Goal: Information Seeking & Learning: Learn about a topic

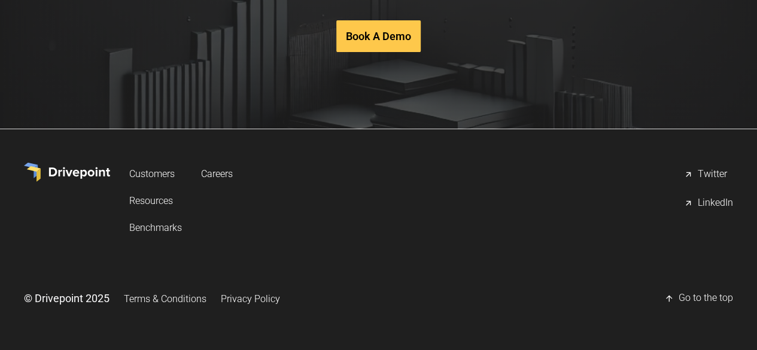
scroll to position [2603, 0]
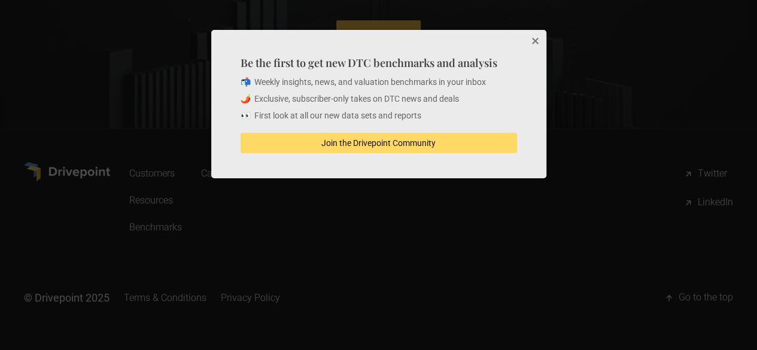
click at [536, 39] on button "Close" at bounding box center [534, 42] width 24 height 24
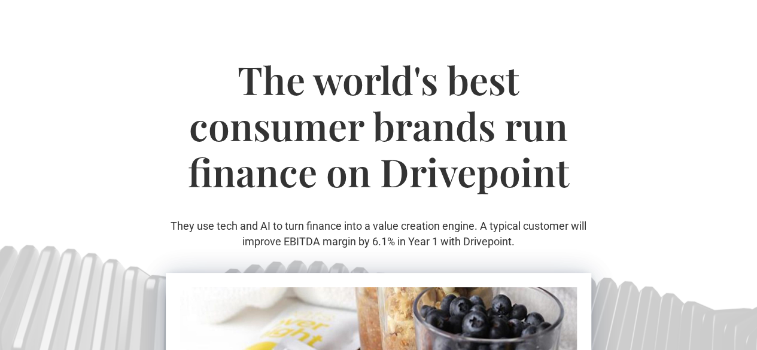
scroll to position [0, 0]
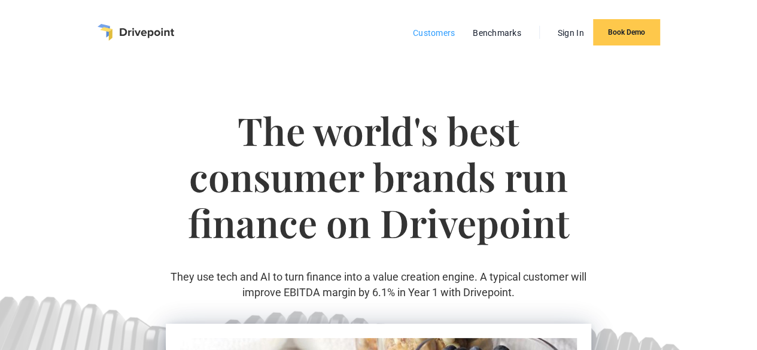
click at [433, 36] on link "Customers" at bounding box center [434, 33] width 54 height 16
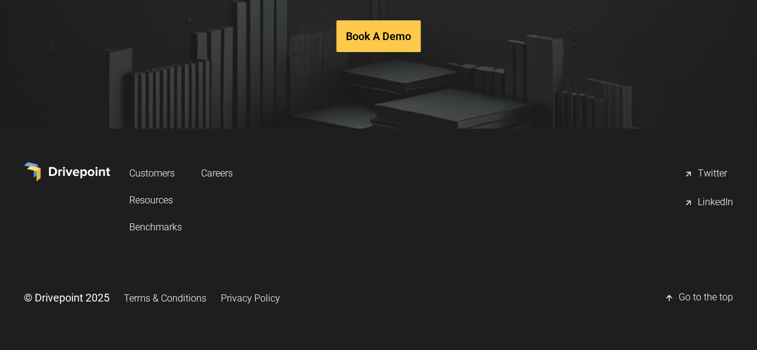
scroll to position [2603, 0]
click at [182, 172] on link "Customers" at bounding box center [155, 173] width 53 height 22
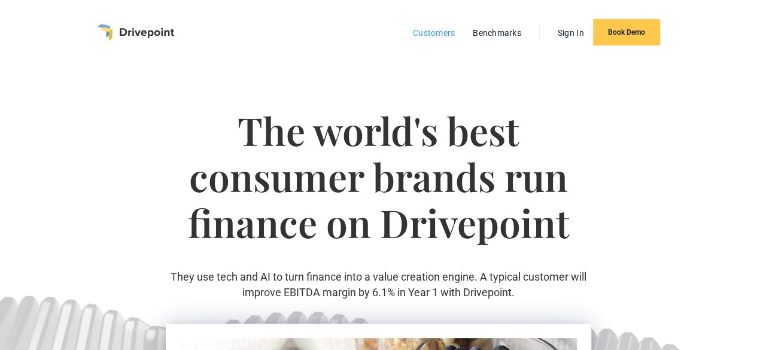
click at [443, 34] on link "Customers" at bounding box center [434, 33] width 54 height 16
click at [495, 35] on link "Benchmarks" at bounding box center [497, 33] width 60 height 16
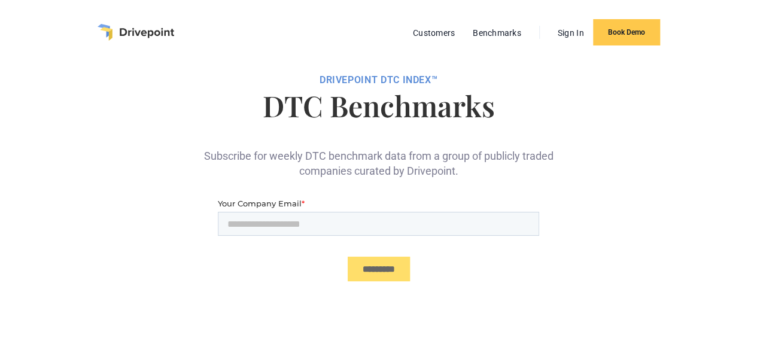
click at [451, 160] on div "Subscribe for weekly DTC benchmark data from a group of publicly traded compani…" at bounding box center [378, 153] width 359 height 49
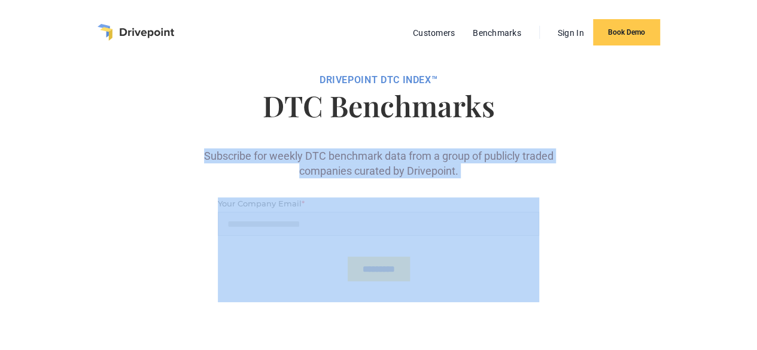
click at [451, 160] on div "Subscribe for weekly DTC benchmark data from a group of publicly traded compani…" at bounding box center [378, 153] width 359 height 49
